Goal: Transaction & Acquisition: Subscribe to service/newsletter

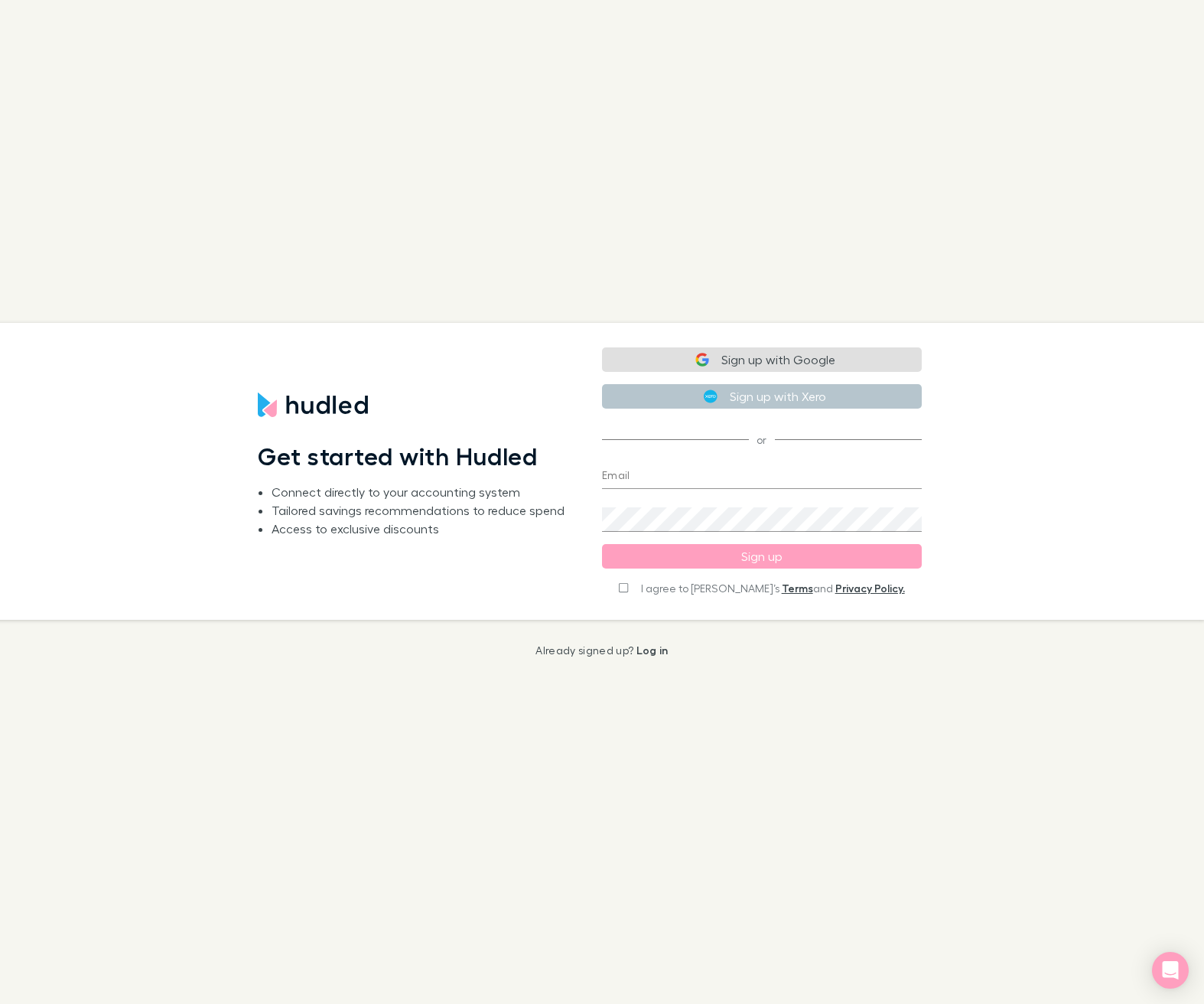
click at [303, 418] on div "Get started with Hudled Connect directly to your accounting system Tailored sav…" at bounding box center [418, 471] width 320 height 273
click at [306, 409] on img at bounding box center [313, 405] width 110 height 24
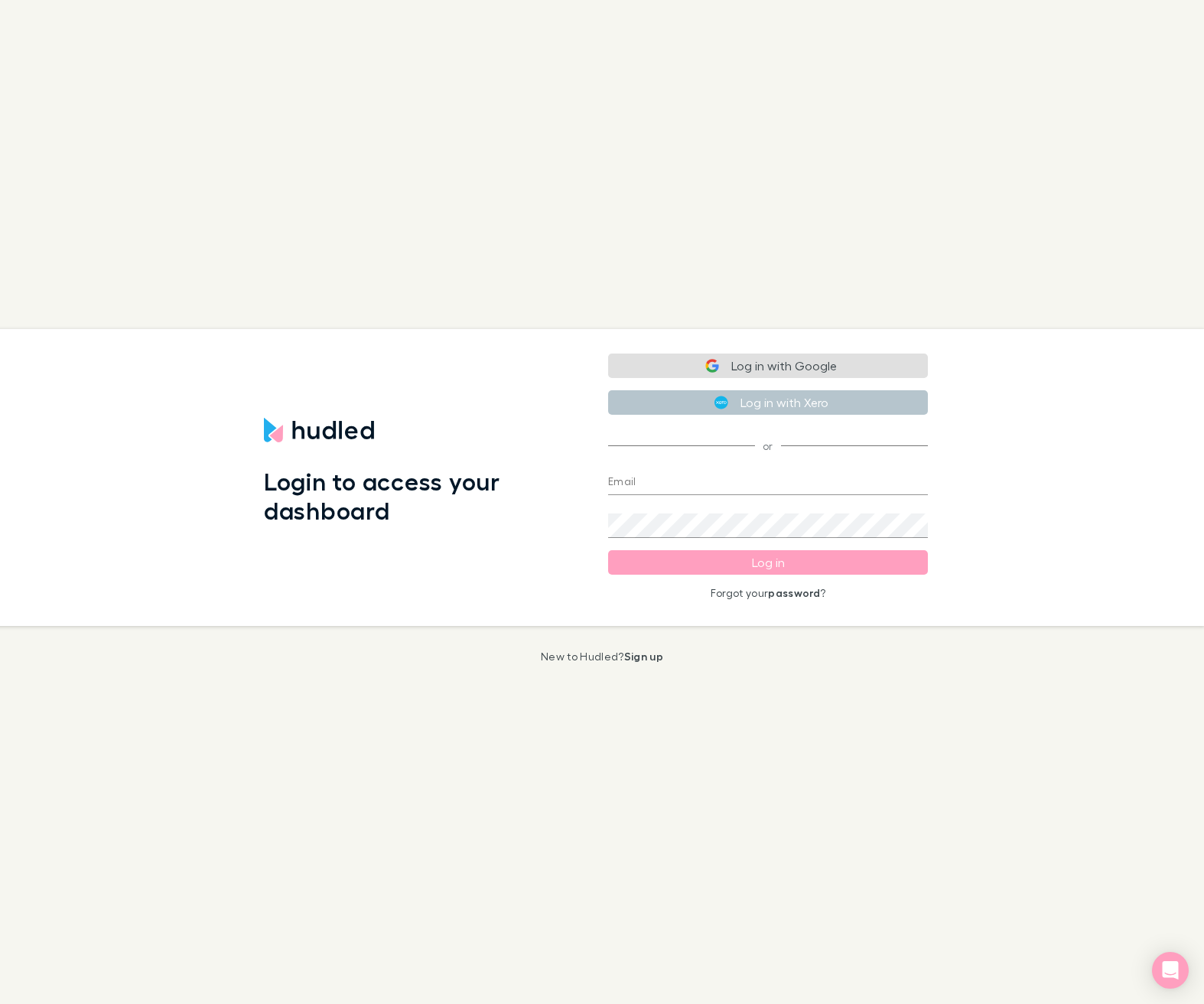
click at [332, 439] on img at bounding box center [319, 430] width 110 height 24
click at [332, 430] on img at bounding box center [319, 430] width 110 height 24
